Goal: Task Accomplishment & Management: Manage account settings

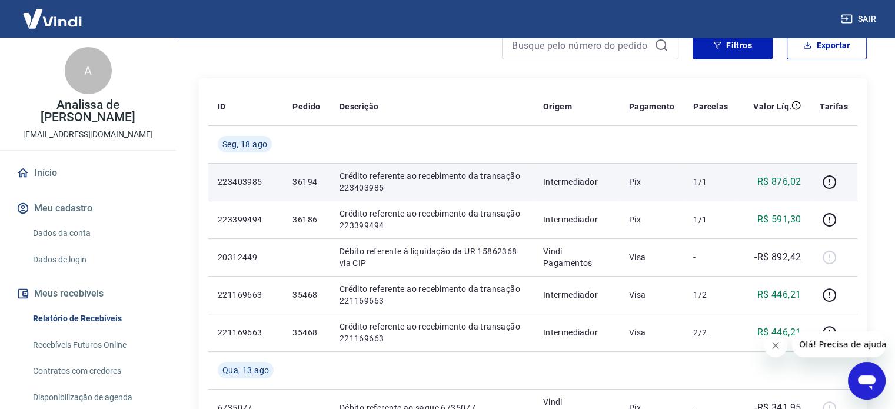
scroll to position [118, 0]
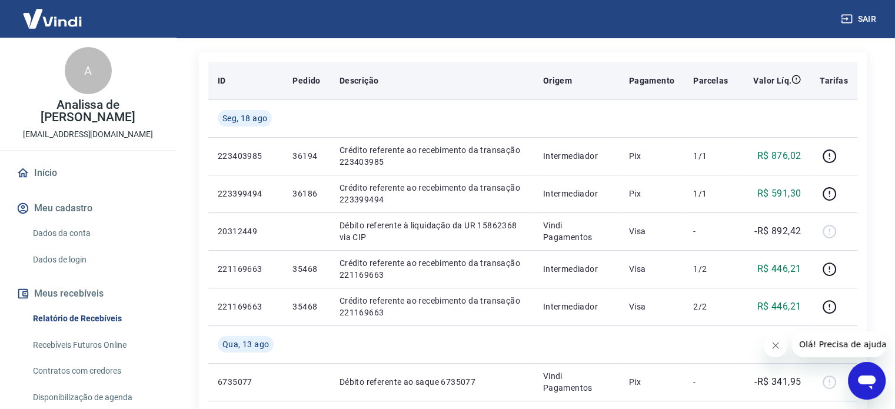
scroll to position [177, 0]
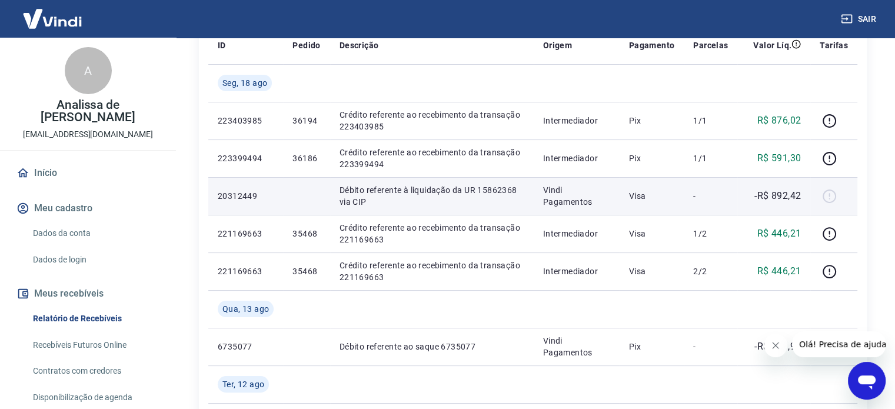
click at [830, 195] on div at bounding box center [834, 196] width 28 height 19
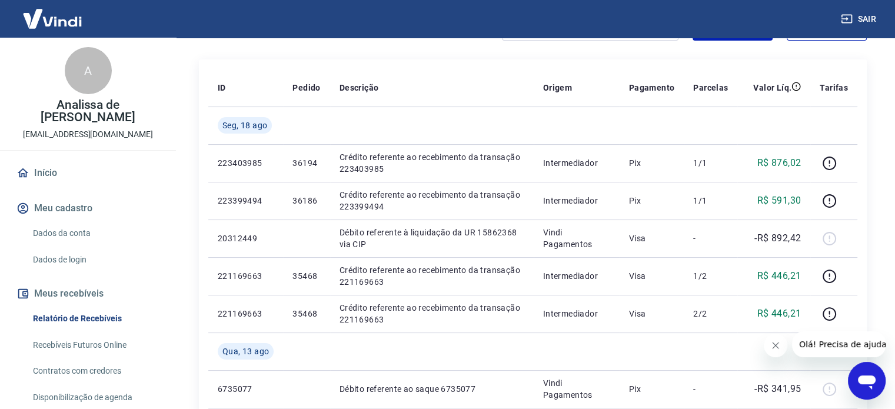
scroll to position [59, 0]
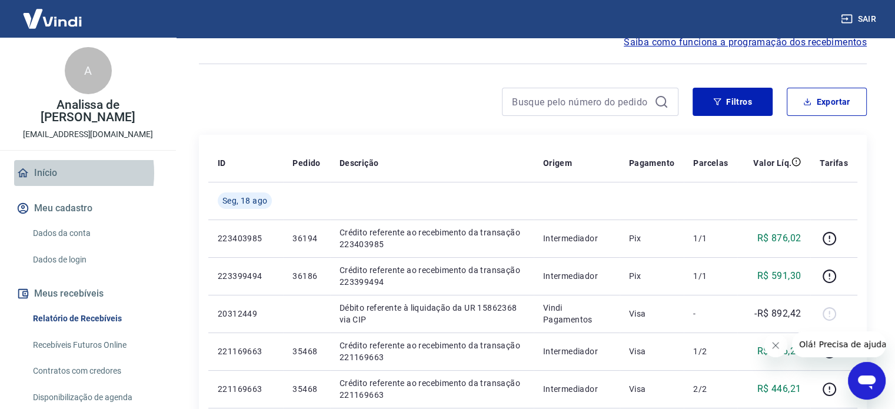
click at [47, 161] on link "Início" at bounding box center [88, 173] width 148 height 26
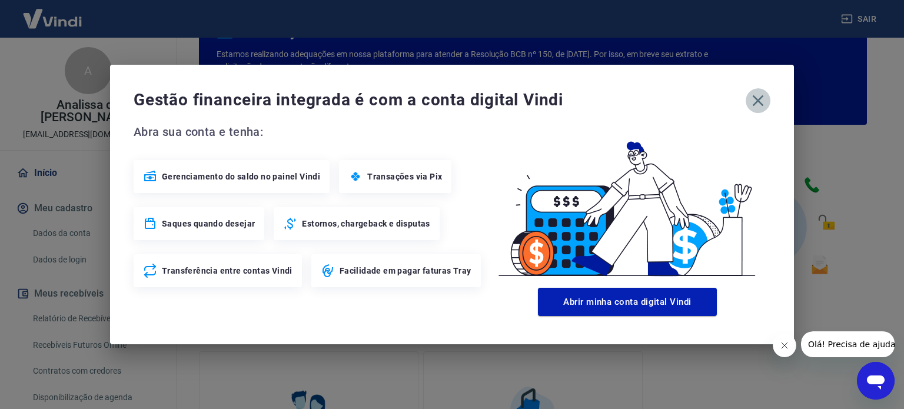
click at [759, 104] on icon "button" at bounding box center [758, 100] width 19 height 19
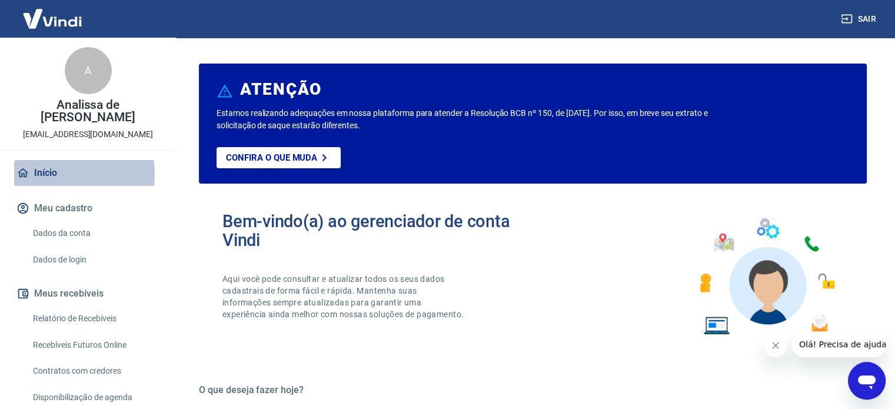
click at [54, 161] on link "Início" at bounding box center [88, 173] width 148 height 26
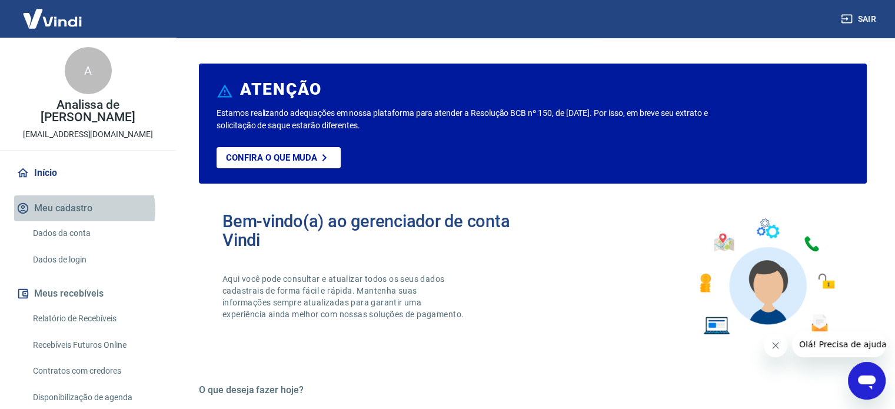
click at [83, 197] on button "Meu cadastro" at bounding box center [88, 208] width 148 height 26
click at [85, 224] on link "Dados da conta" at bounding box center [95, 233] width 134 height 24
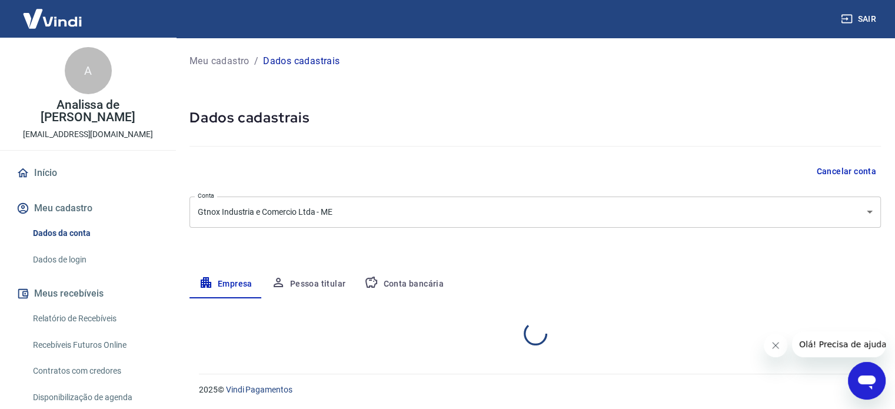
select select "SP"
select select "business"
click at [86, 249] on link "Dados de login" at bounding box center [95, 260] width 134 height 24
